Goal: Task Accomplishment & Management: Manage account settings

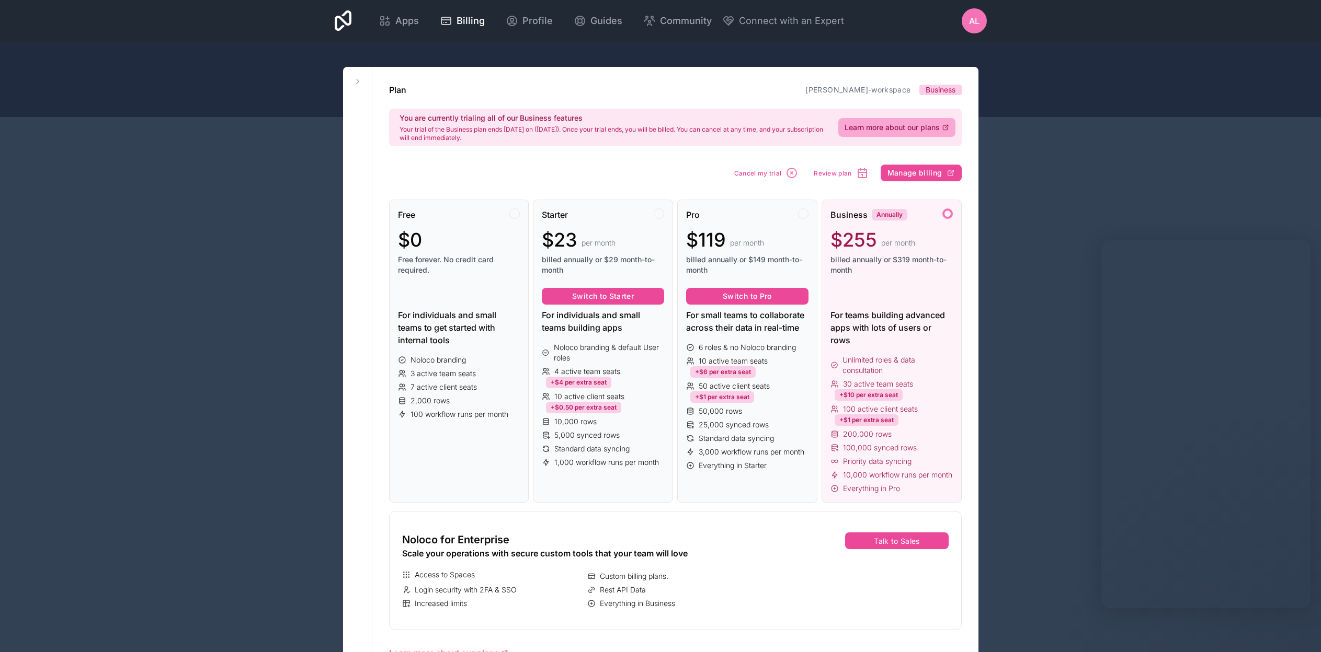
click at [850, 225] on div "Business Annually $255 per month billed annually or $319 month-to-month" at bounding box center [891, 246] width 122 height 75
click at [901, 179] on button "Manage billing" at bounding box center [920, 173] width 81 height 17
click at [419, 21] on span "Apps" at bounding box center [407, 21] width 24 height 15
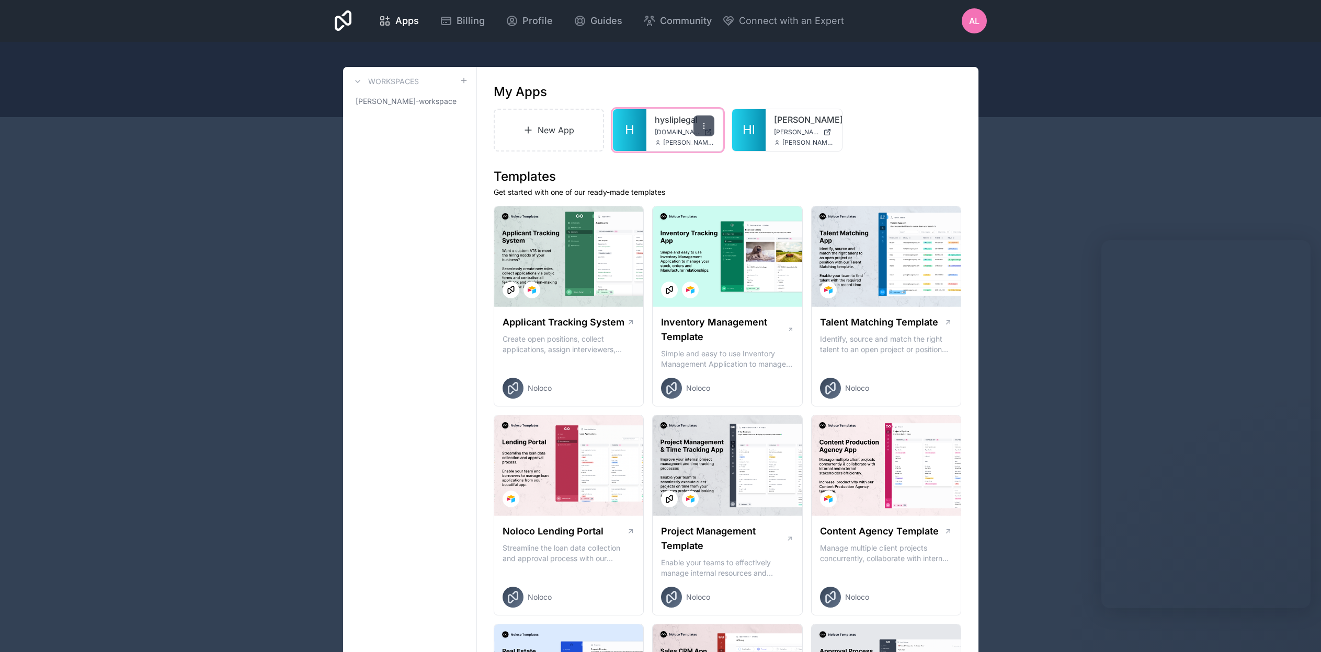
click at [708, 123] on div at bounding box center [703, 126] width 21 height 21
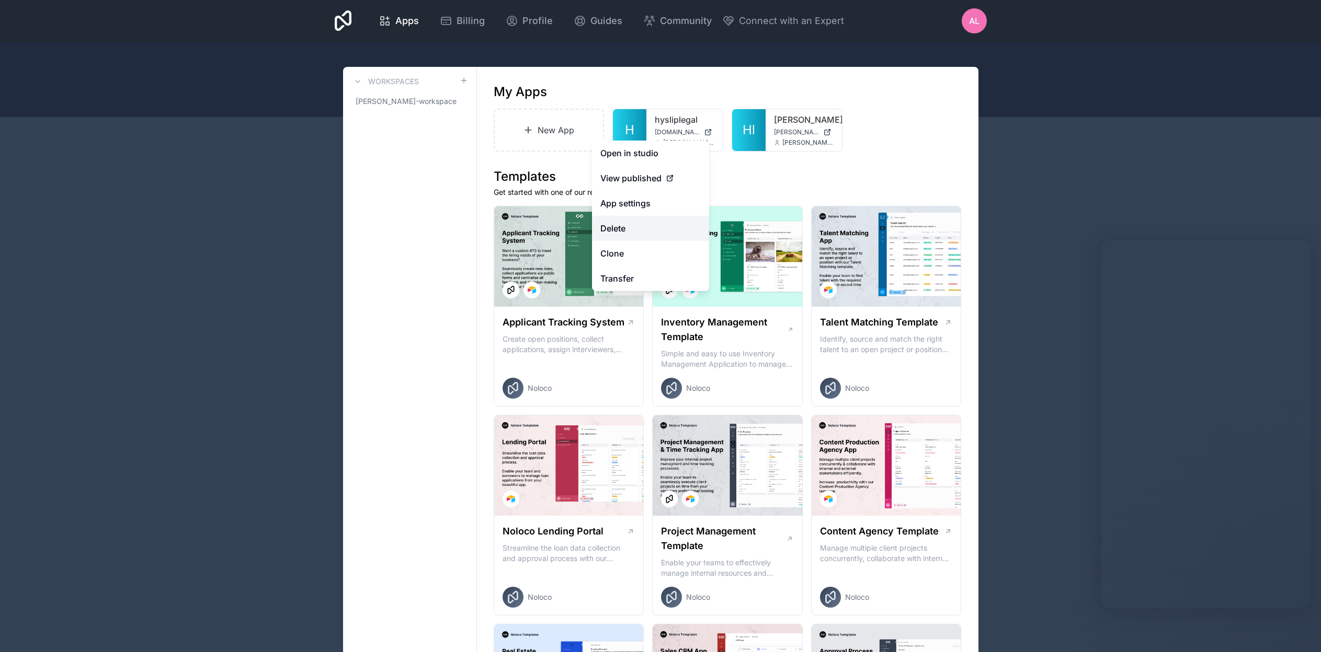
click at [658, 236] on button "Delete" at bounding box center [650, 228] width 117 height 25
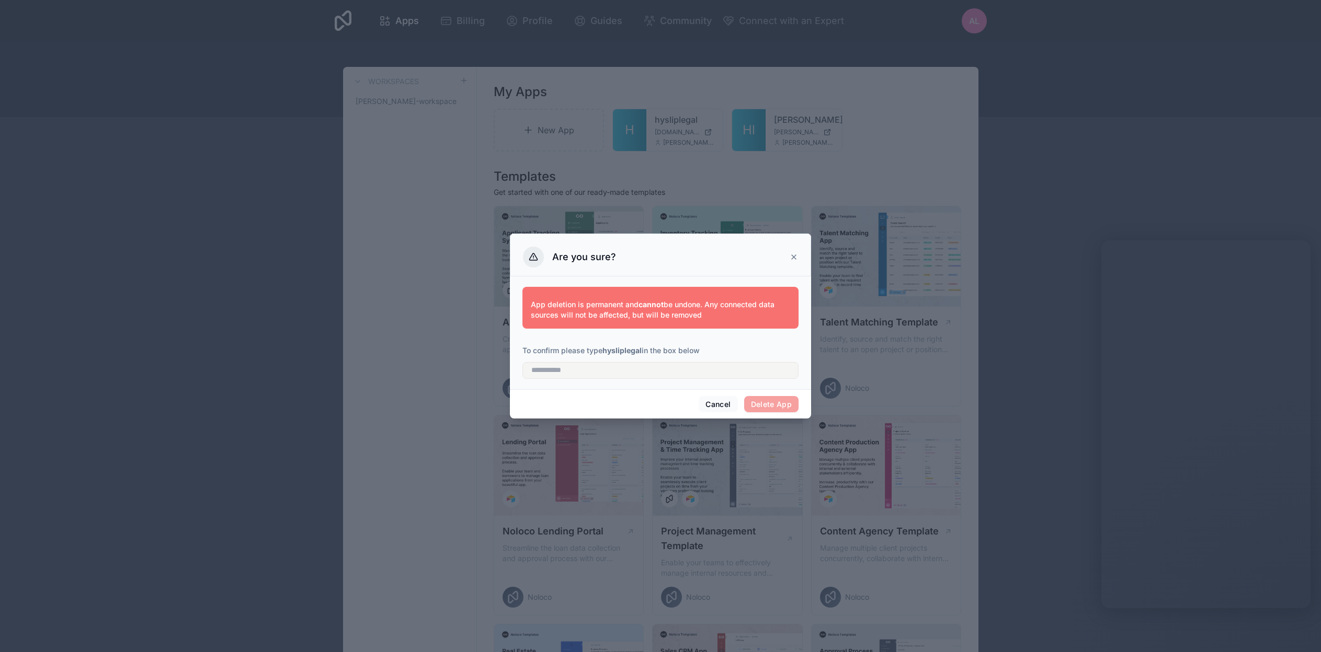
click at [640, 387] on div "App deletion is permanent and cannot be undone. Any connected data sources will…" at bounding box center [660, 333] width 301 height 113
click at [640, 375] on input "text" at bounding box center [660, 370] width 276 height 17
type input "**********"
click at [767, 399] on button "Delete App" at bounding box center [771, 404] width 55 height 17
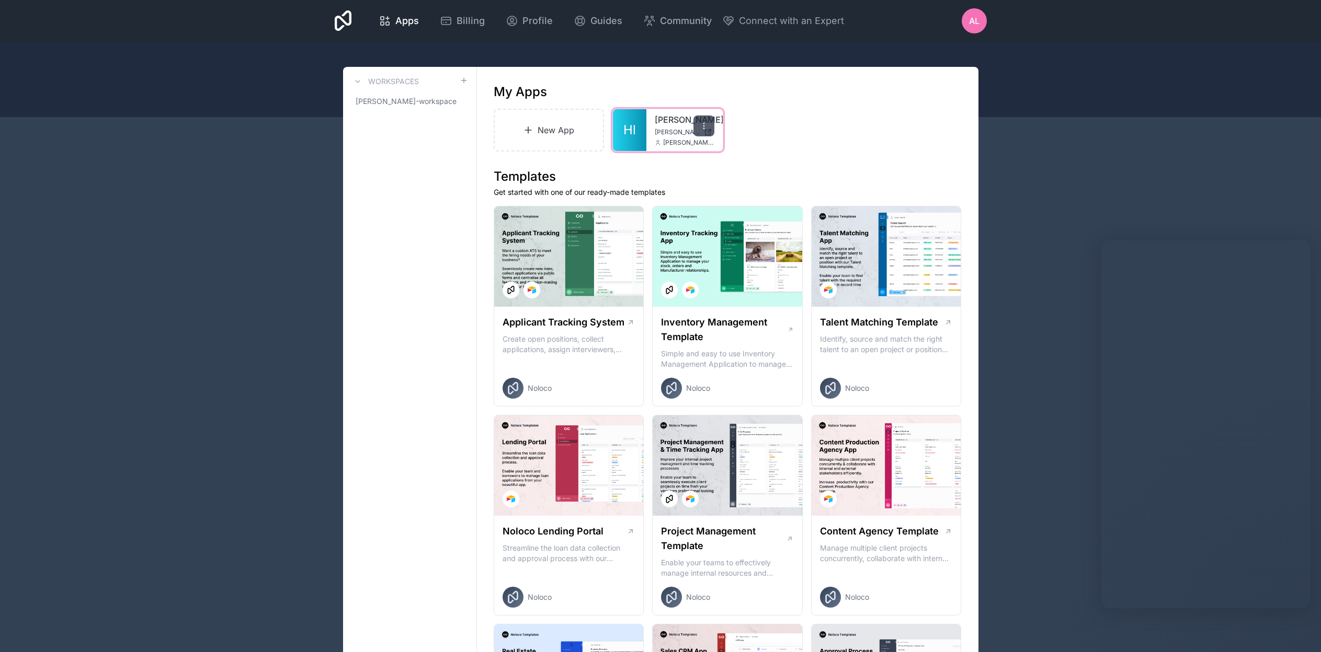
click at [706, 125] on icon at bounding box center [703, 126] width 8 height 8
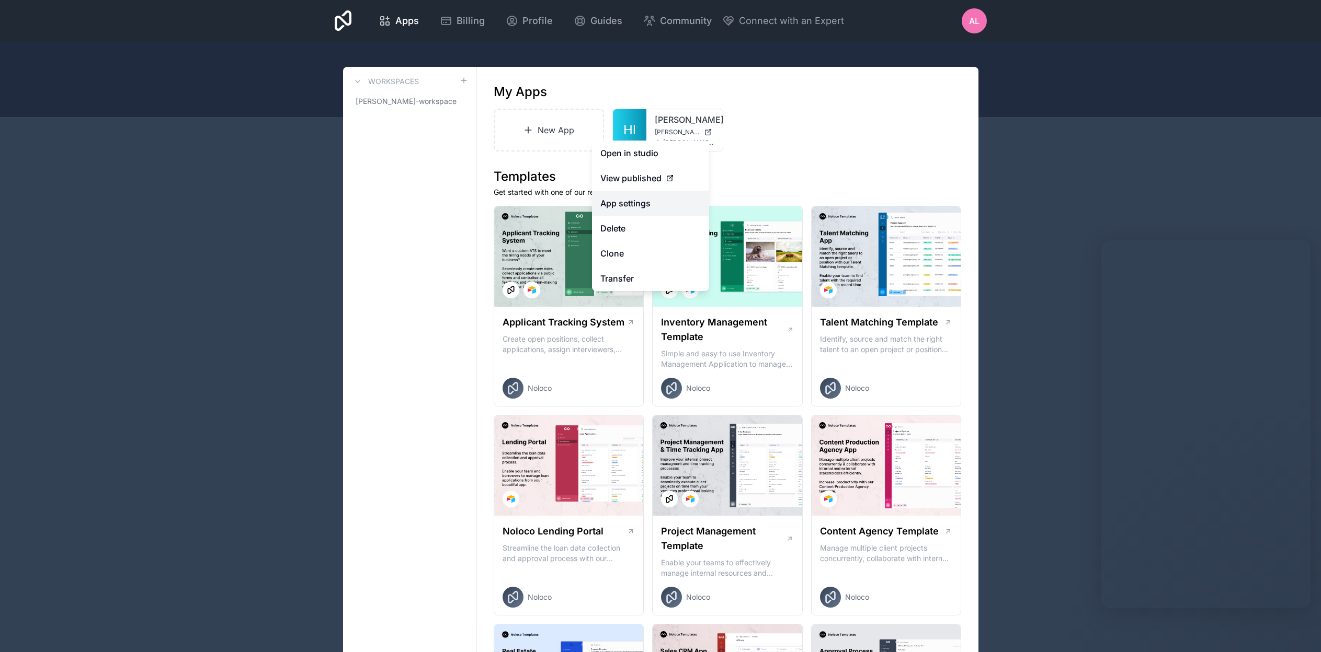
click at [660, 209] on link "App settings" at bounding box center [650, 203] width 117 height 25
